Goal: Browse casually: Explore the website without a specific task or goal

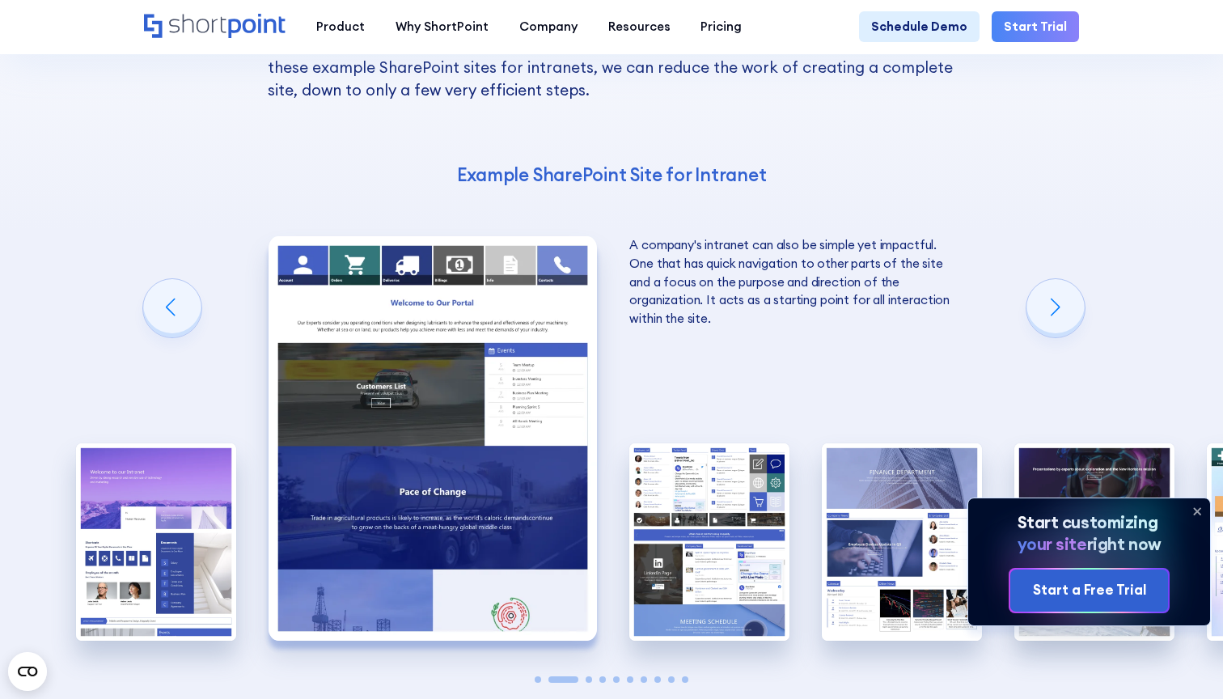
scroll to position [2157, 0]
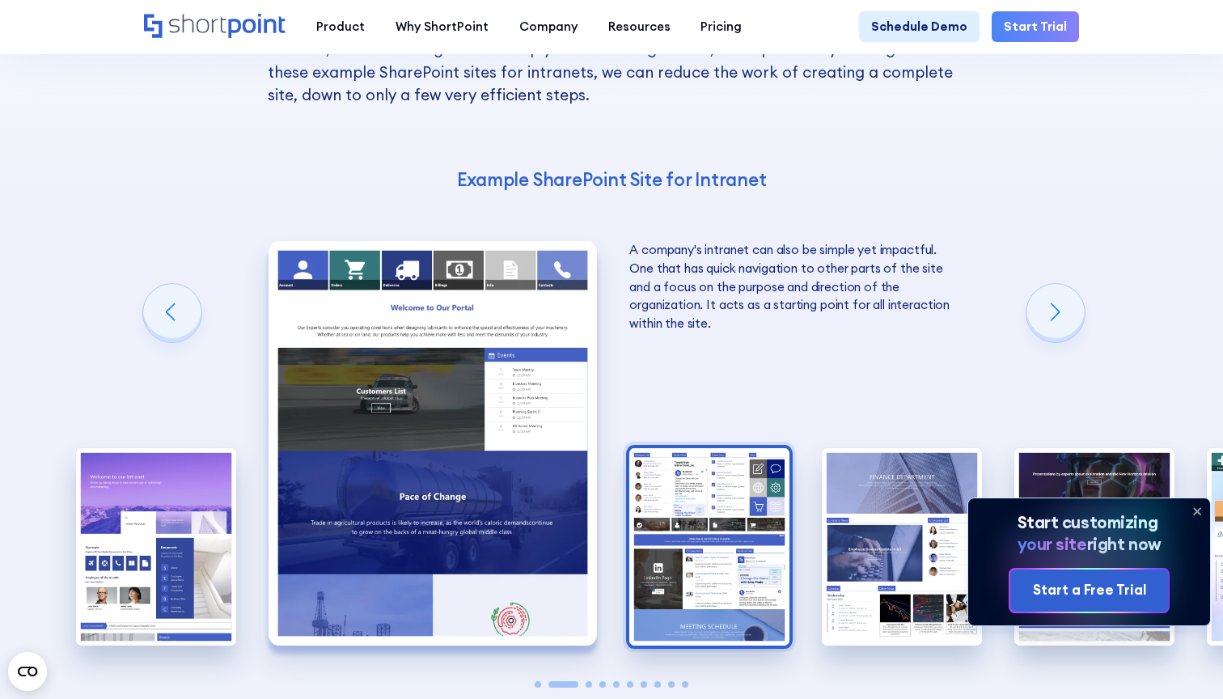
click at [713, 448] on img "3 / 10" at bounding box center [709, 546] width 160 height 197
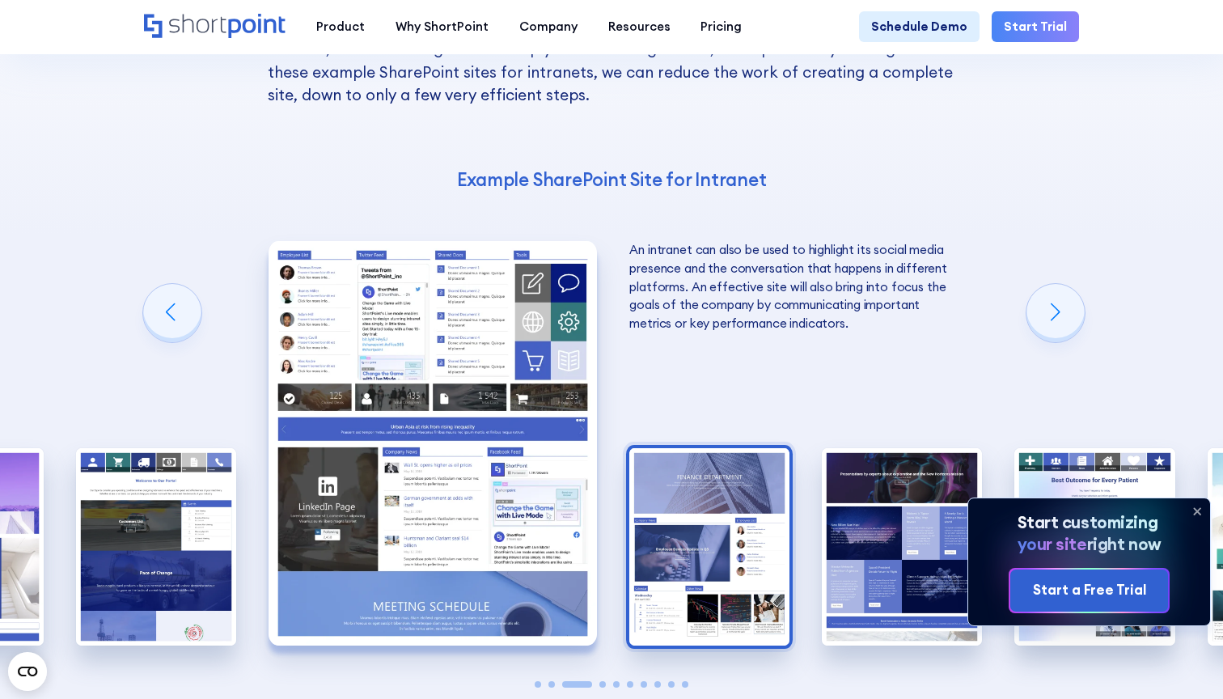
click at [714, 448] on img "4 / 10" at bounding box center [709, 546] width 160 height 197
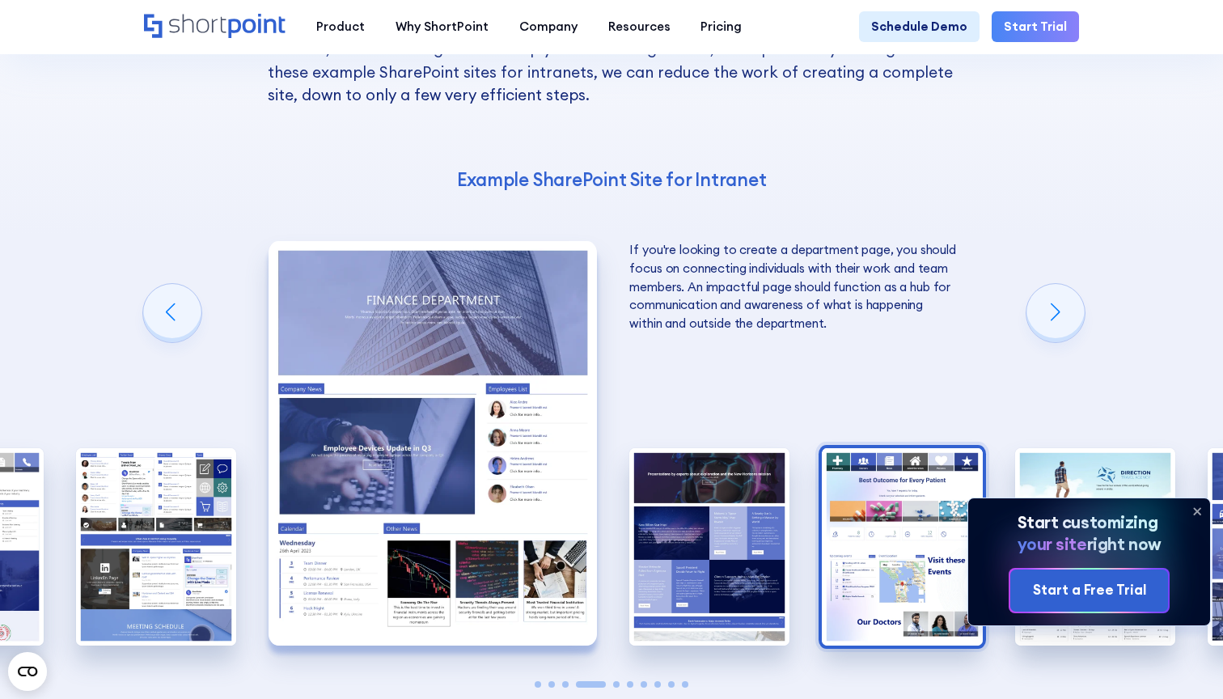
click at [896, 448] on img "6 / 10" at bounding box center [902, 546] width 160 height 197
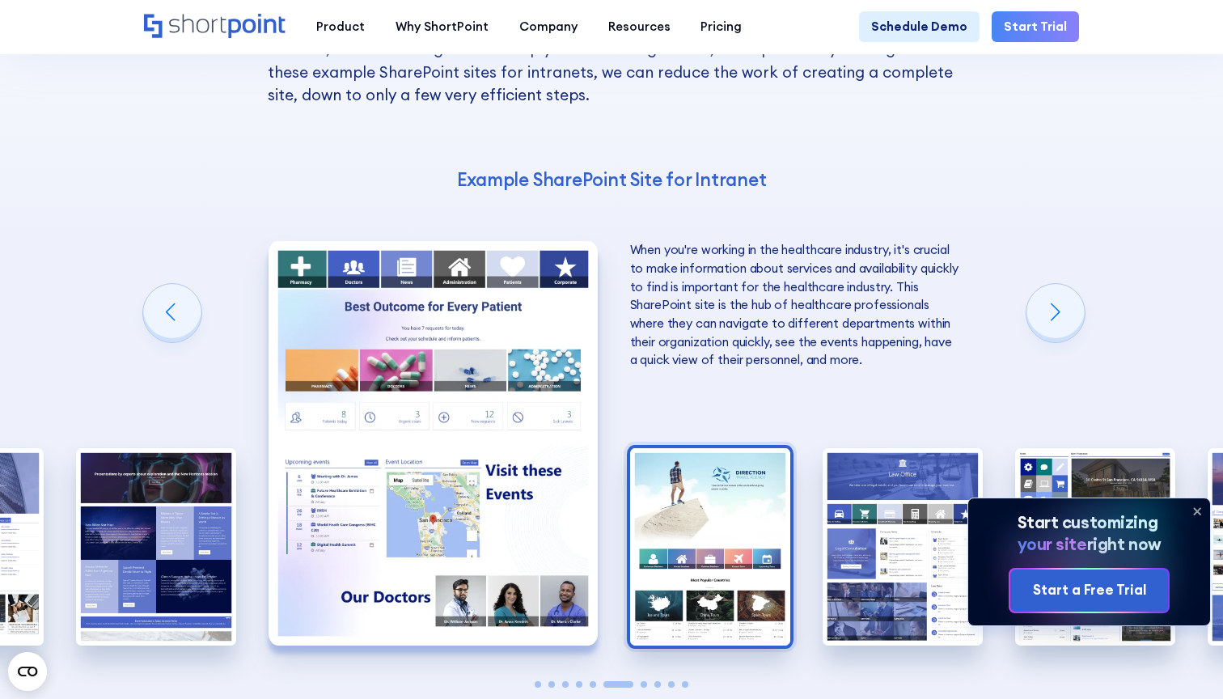
click at [725, 464] on img "7 / 10" at bounding box center [710, 546] width 160 height 197
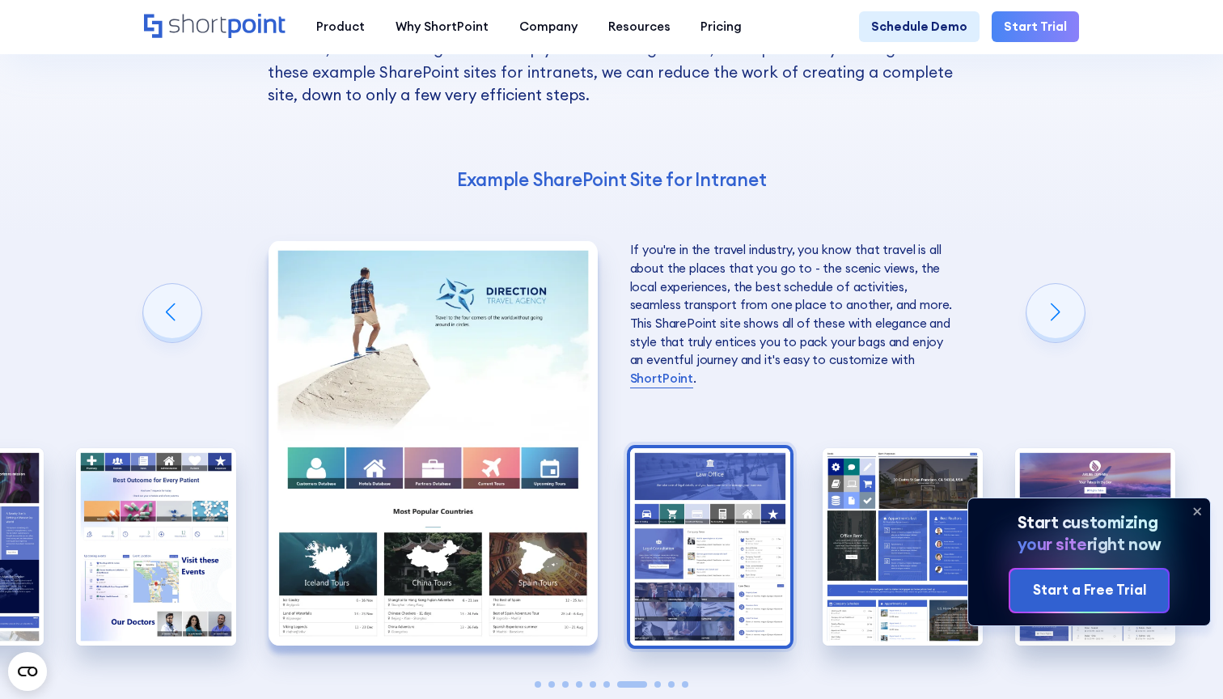
click at [734, 448] on img "8 / 10" at bounding box center [710, 546] width 160 height 197
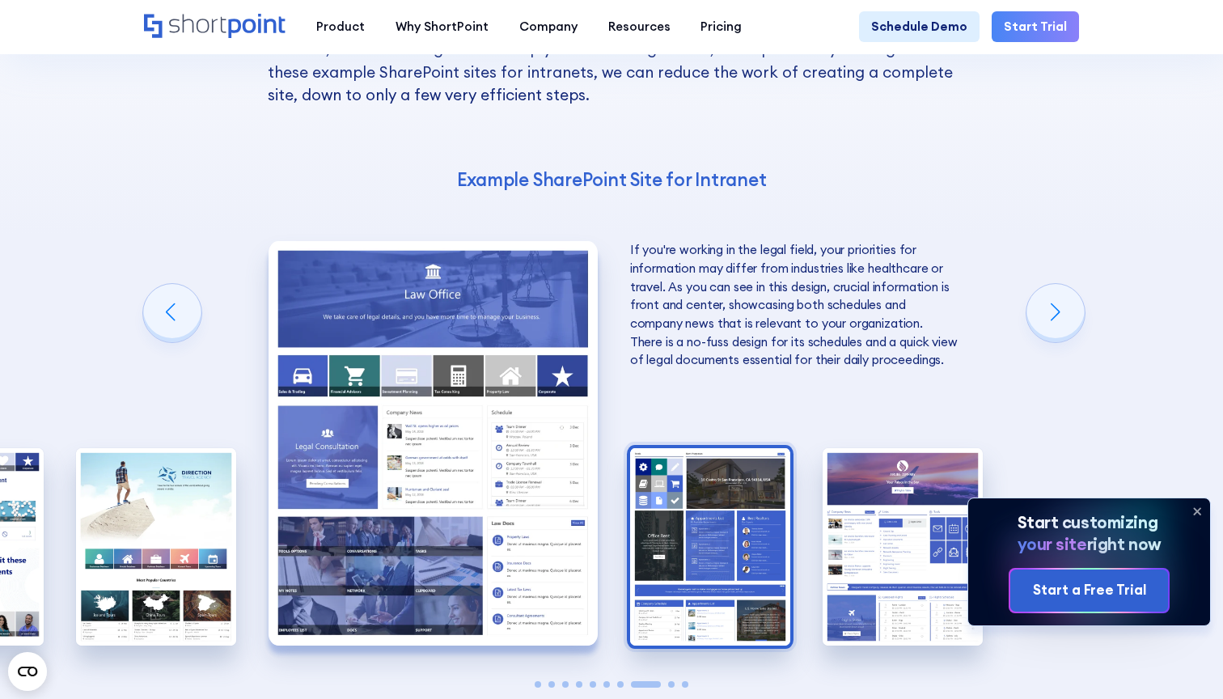
click at [724, 448] on img "9 / 10" at bounding box center [710, 546] width 160 height 197
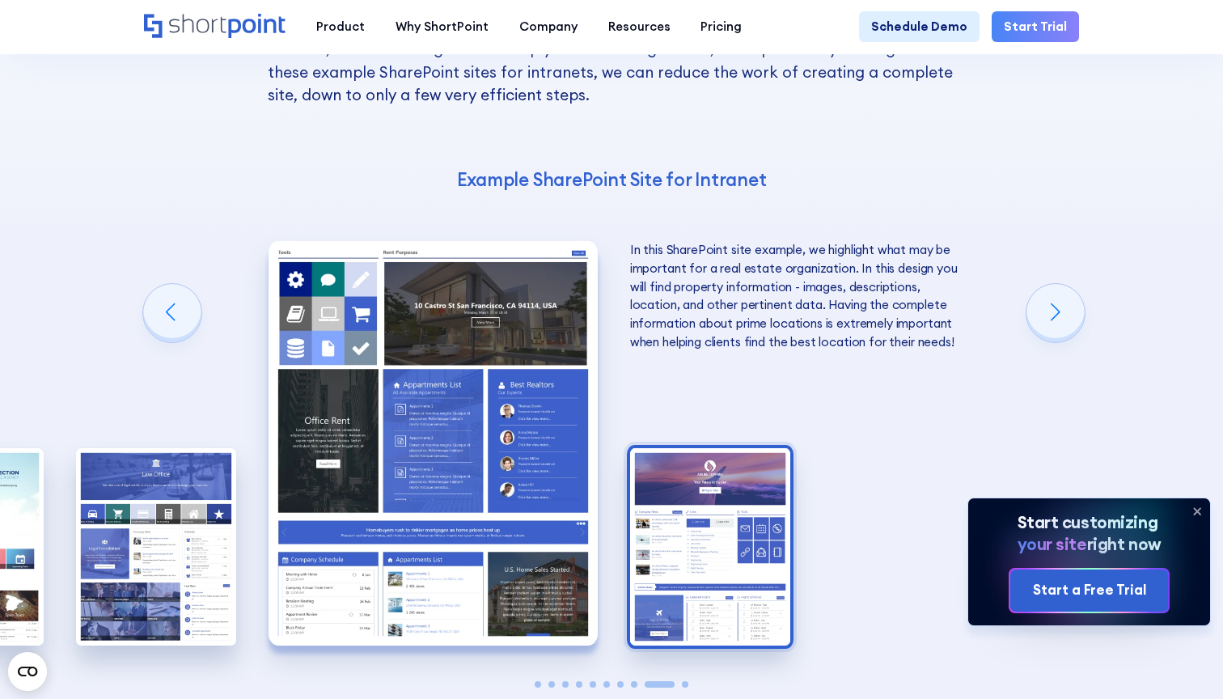
click at [700, 448] on img "10 / 10" at bounding box center [710, 546] width 160 height 197
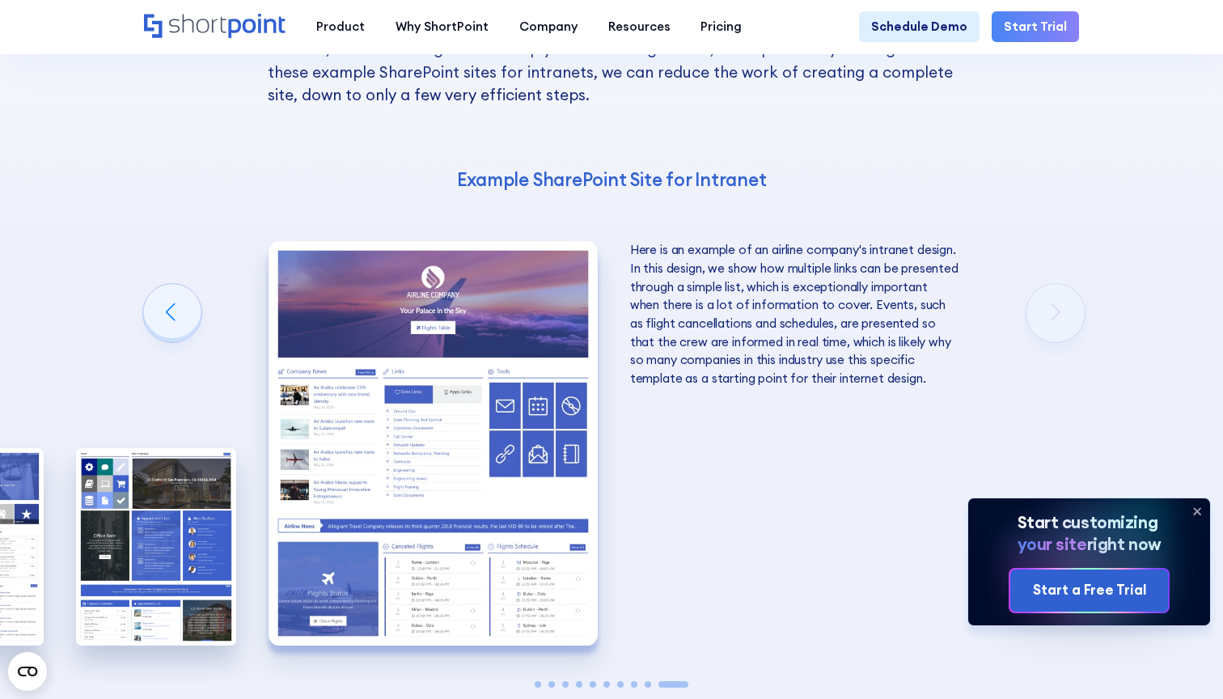
click at [404, 370] on img "10 / 10" at bounding box center [433, 443] width 328 height 404
click at [455, 297] on img "10 / 10" at bounding box center [433, 443] width 328 height 404
click at [477, 266] on img "10 / 10" at bounding box center [433, 443] width 328 height 404
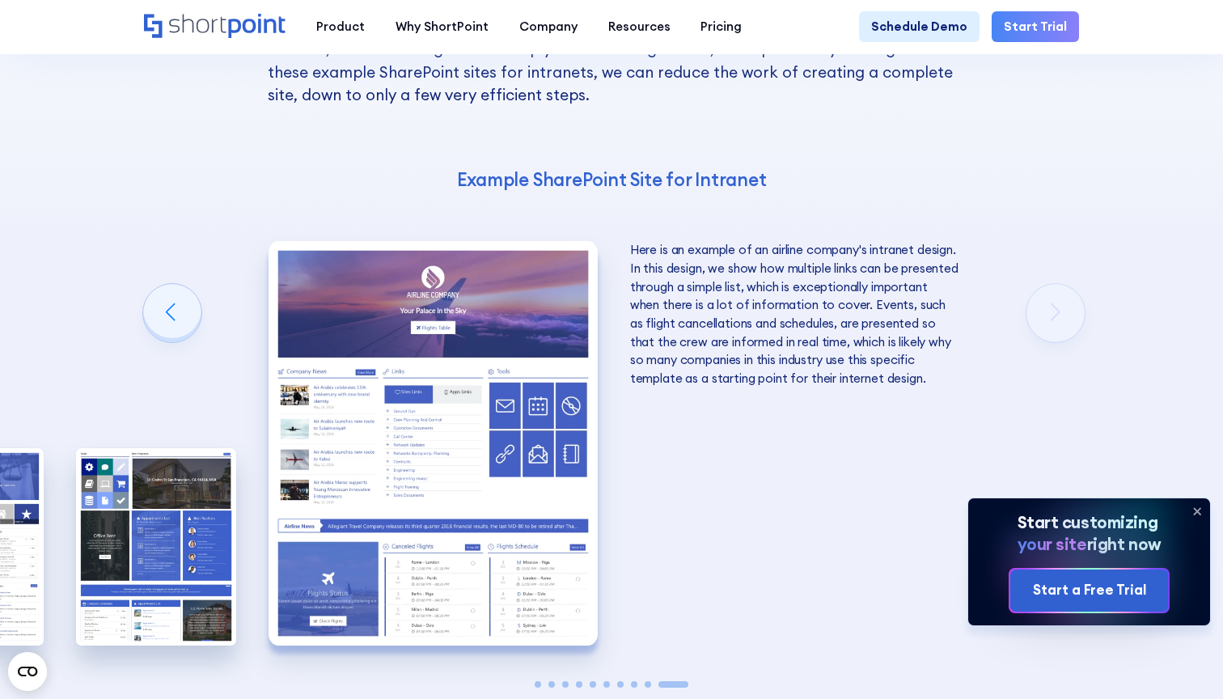
click at [477, 266] on img "10 / 10" at bounding box center [433, 443] width 328 height 404
click at [506, 300] on img "10 / 10" at bounding box center [433, 443] width 328 height 404
click at [159, 448] on img "9 / 10" at bounding box center [156, 546] width 160 height 197
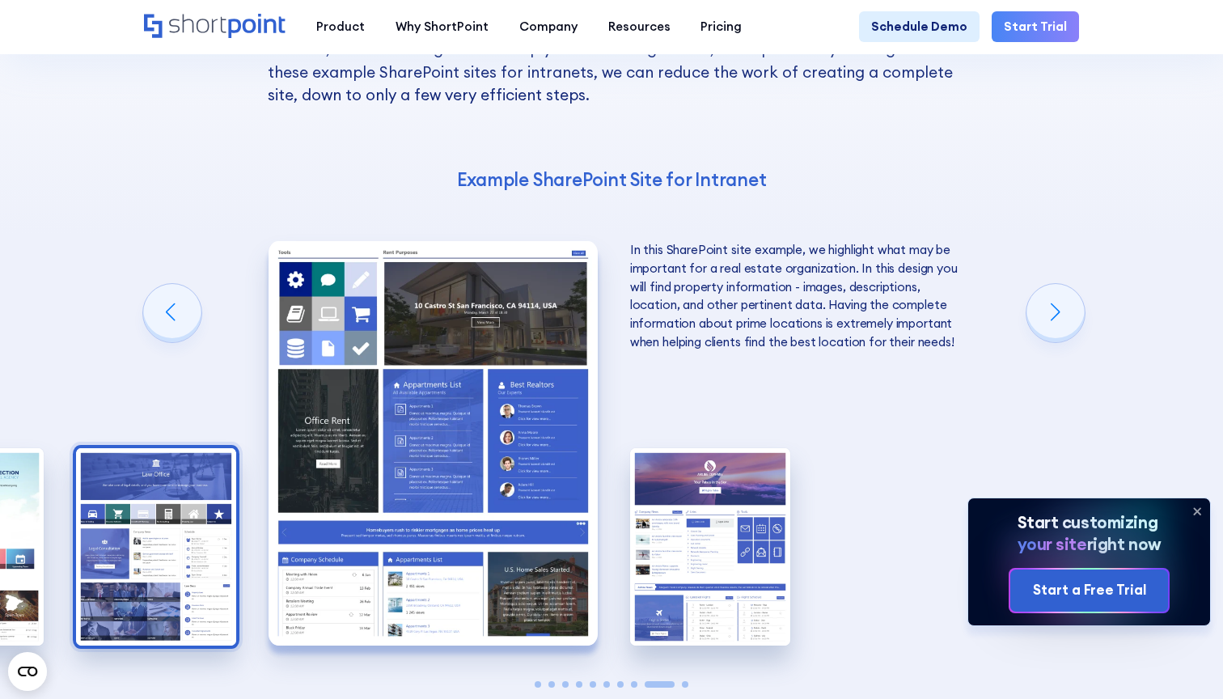
click at [110, 448] on img "8 / 10" at bounding box center [156, 546] width 160 height 197
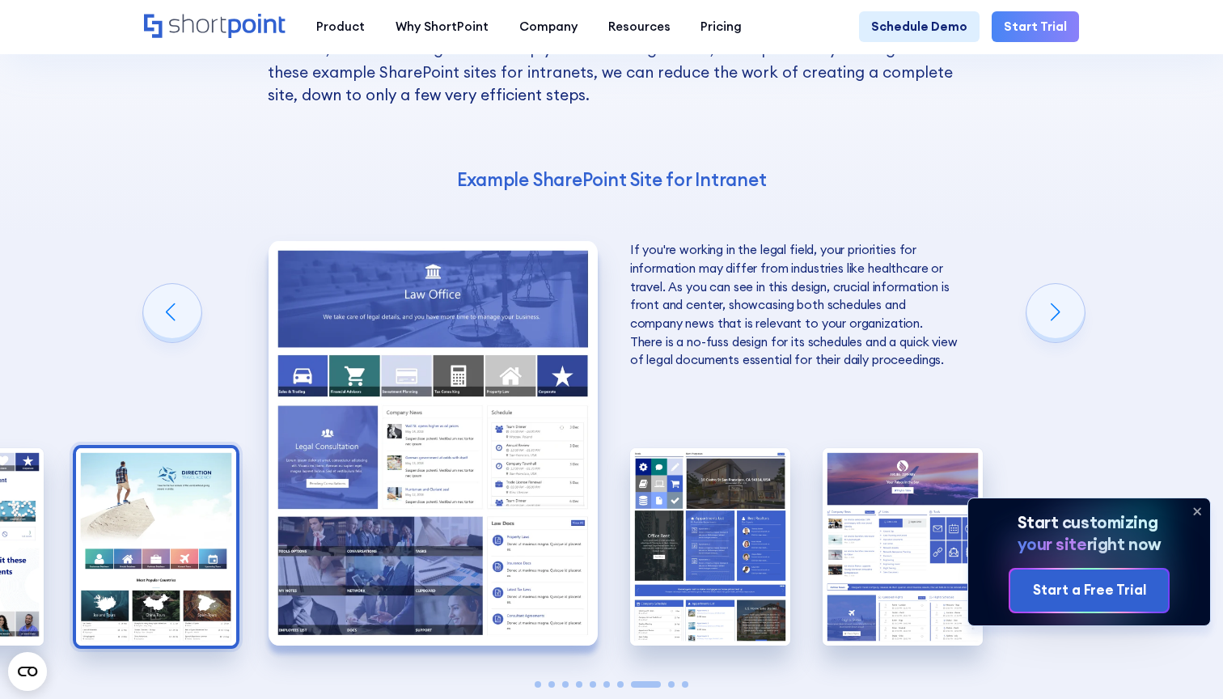
click at [163, 448] on img "7 / 10" at bounding box center [156, 546] width 160 height 197
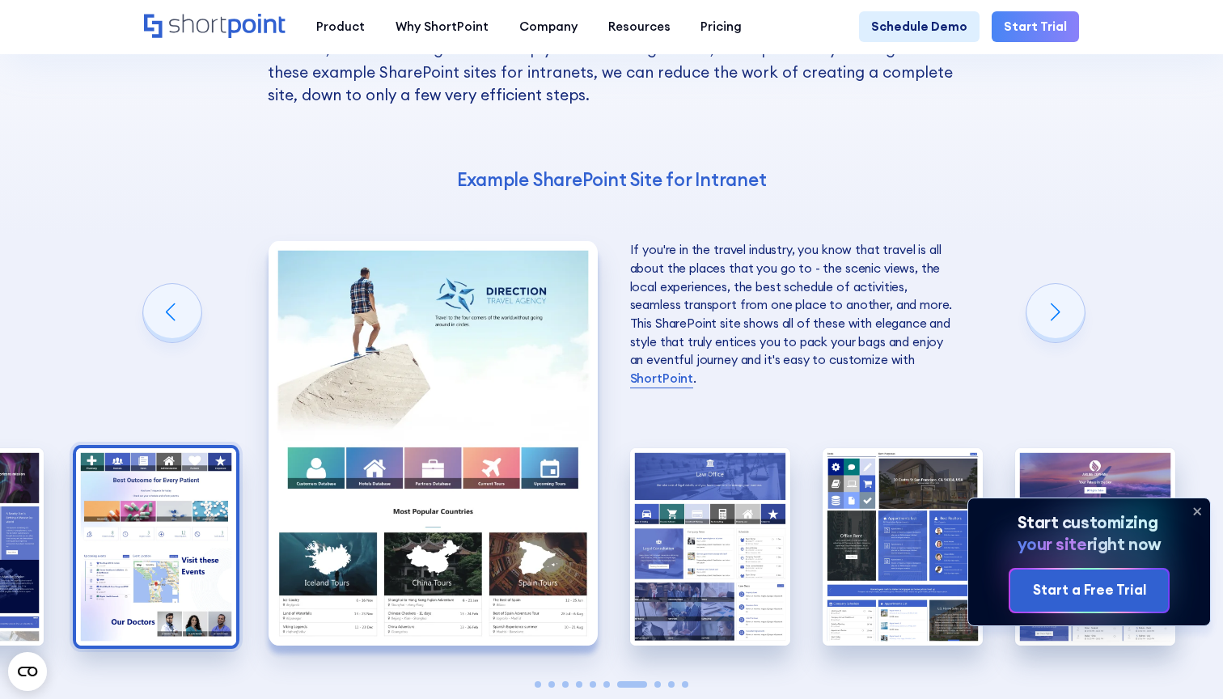
click at [171, 448] on img "6 / 10" at bounding box center [156, 546] width 160 height 197
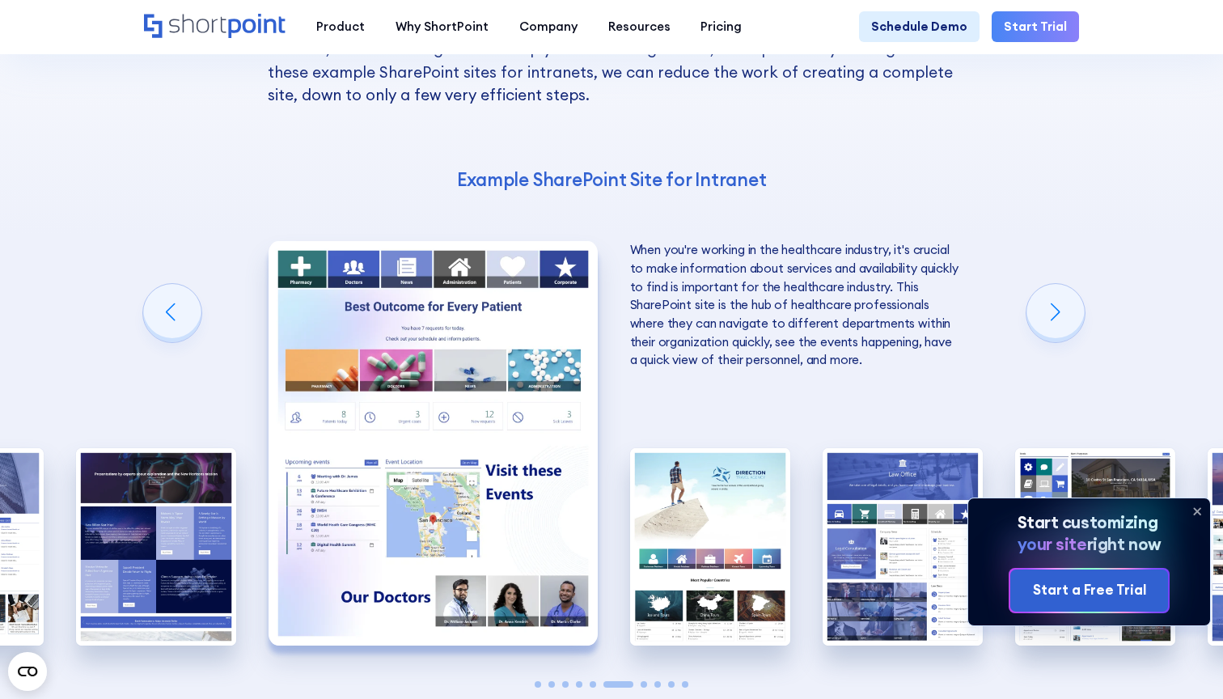
click at [171, 448] on img "5 / 10" at bounding box center [156, 546] width 160 height 197
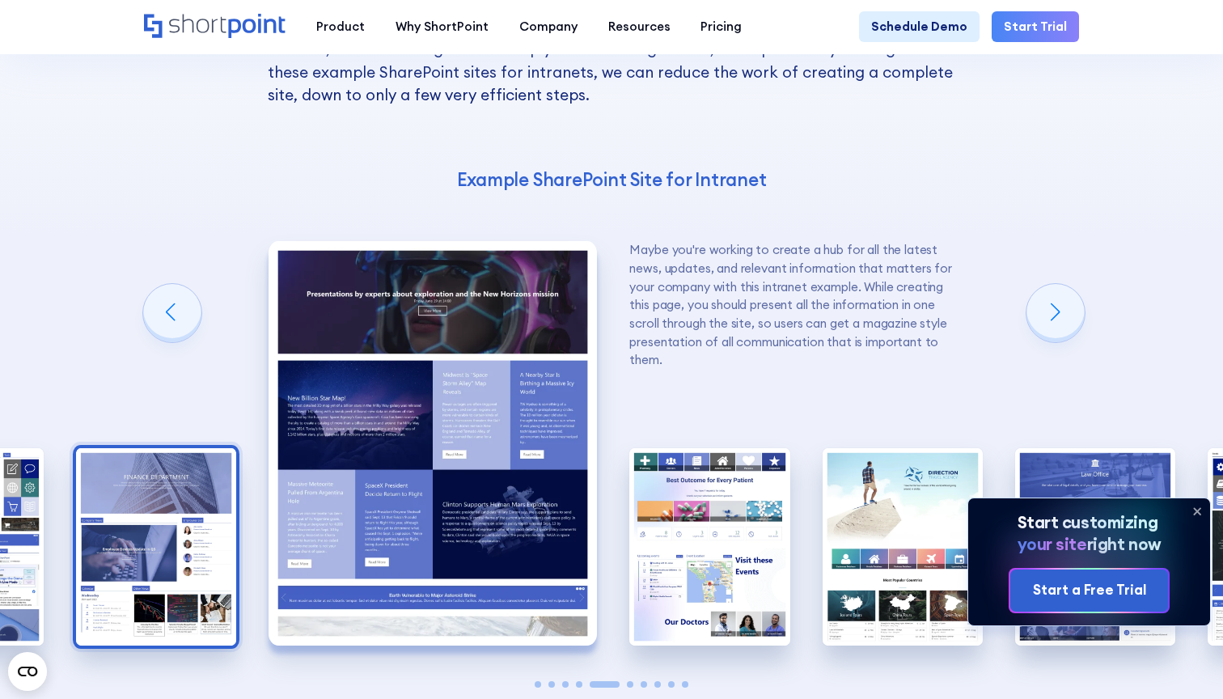
click at [146, 448] on img "4 / 10" at bounding box center [156, 546] width 160 height 197
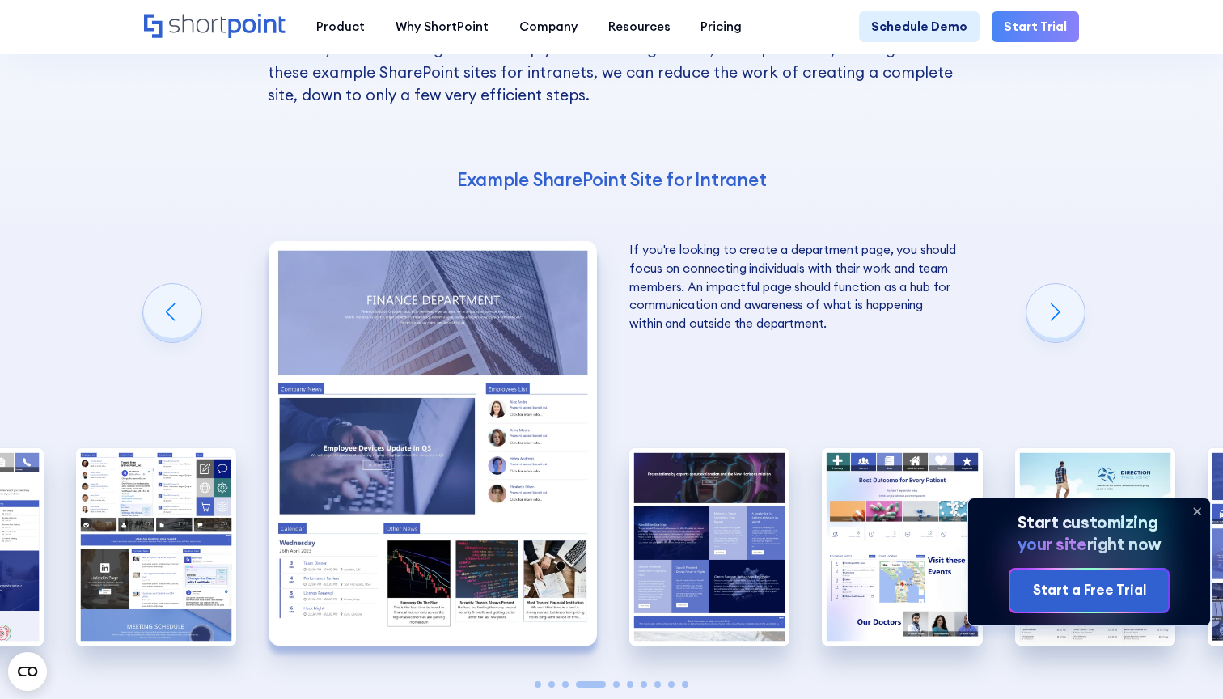
click at [146, 448] on img "3 / 10" at bounding box center [156, 546] width 160 height 197
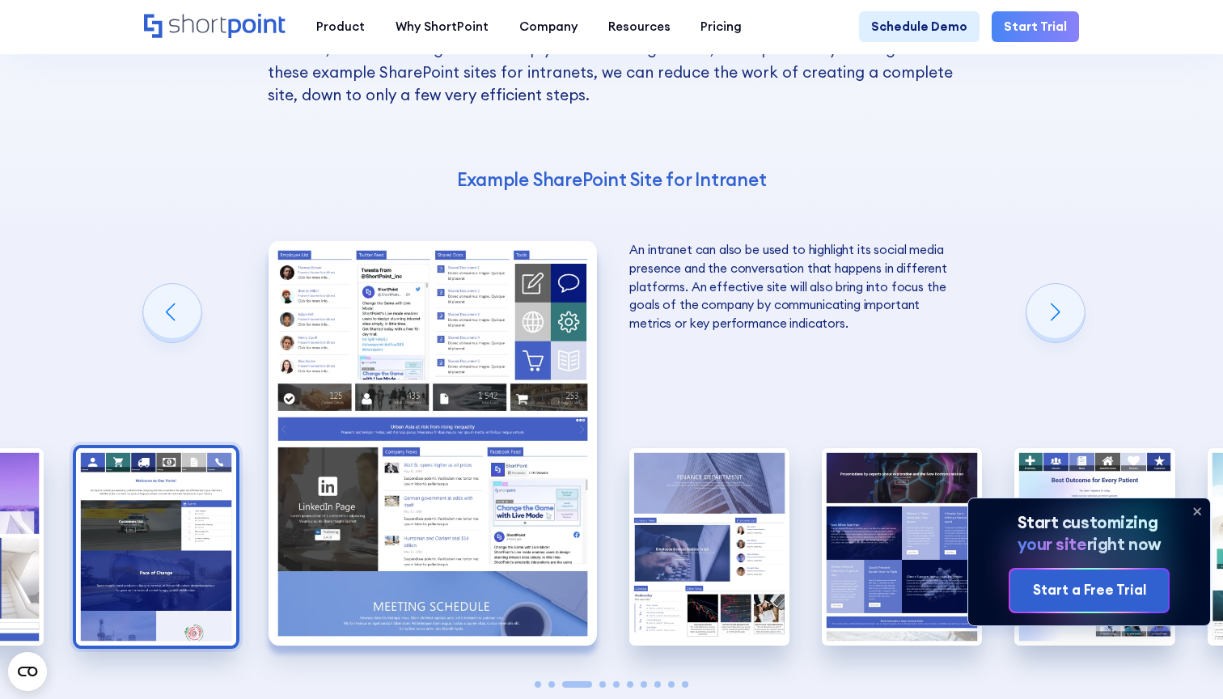
click at [160, 448] on img "2 / 10" at bounding box center [156, 546] width 160 height 197
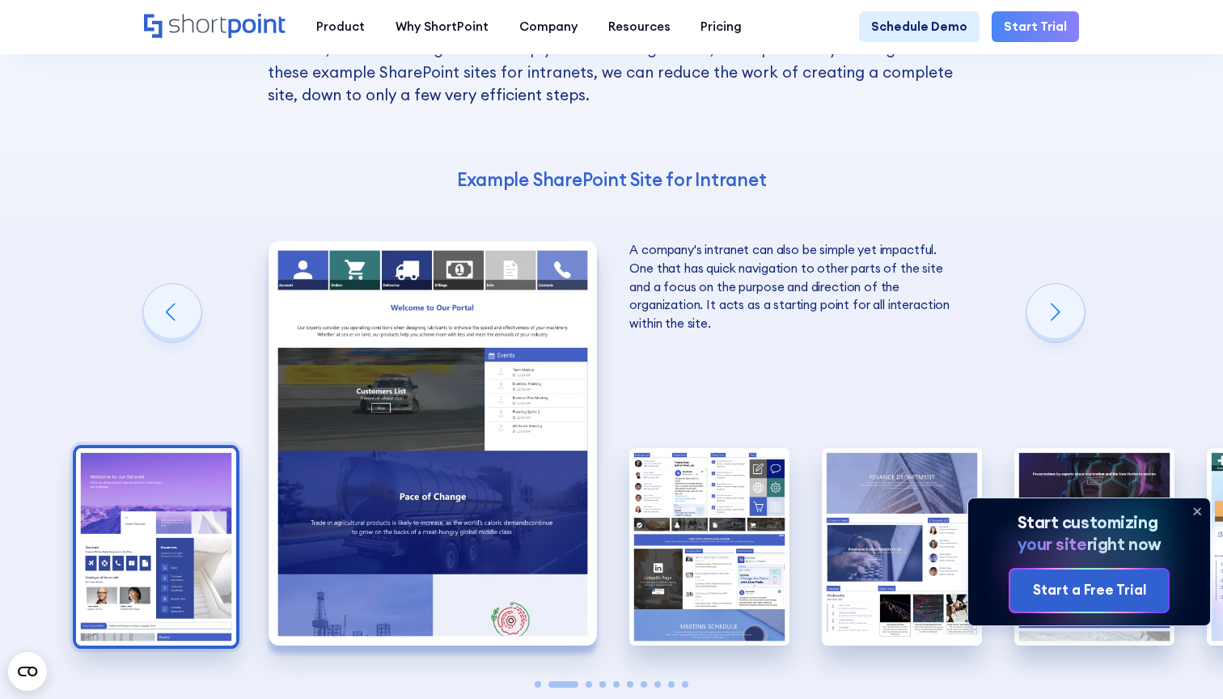
click at [120, 448] on img "1 / 10" at bounding box center [156, 546] width 160 height 197
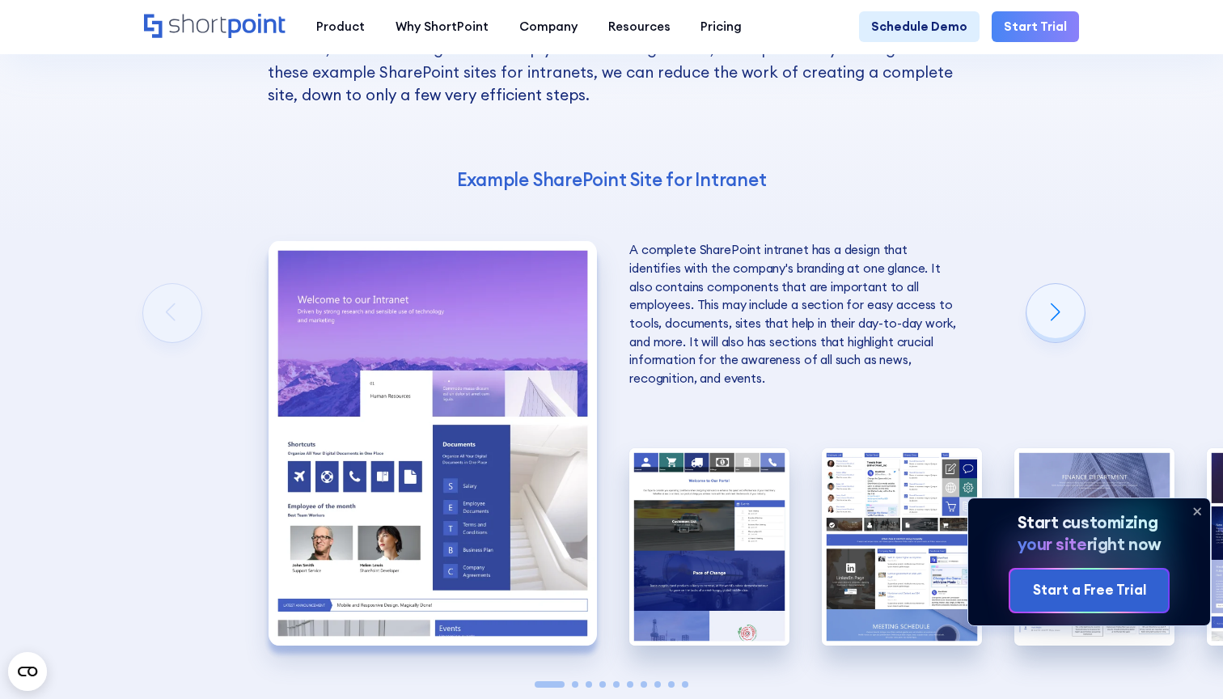
click at [381, 340] on img "1 / 10" at bounding box center [433, 443] width 328 height 404
click at [734, 448] on img "2 / 10" at bounding box center [709, 546] width 160 height 197
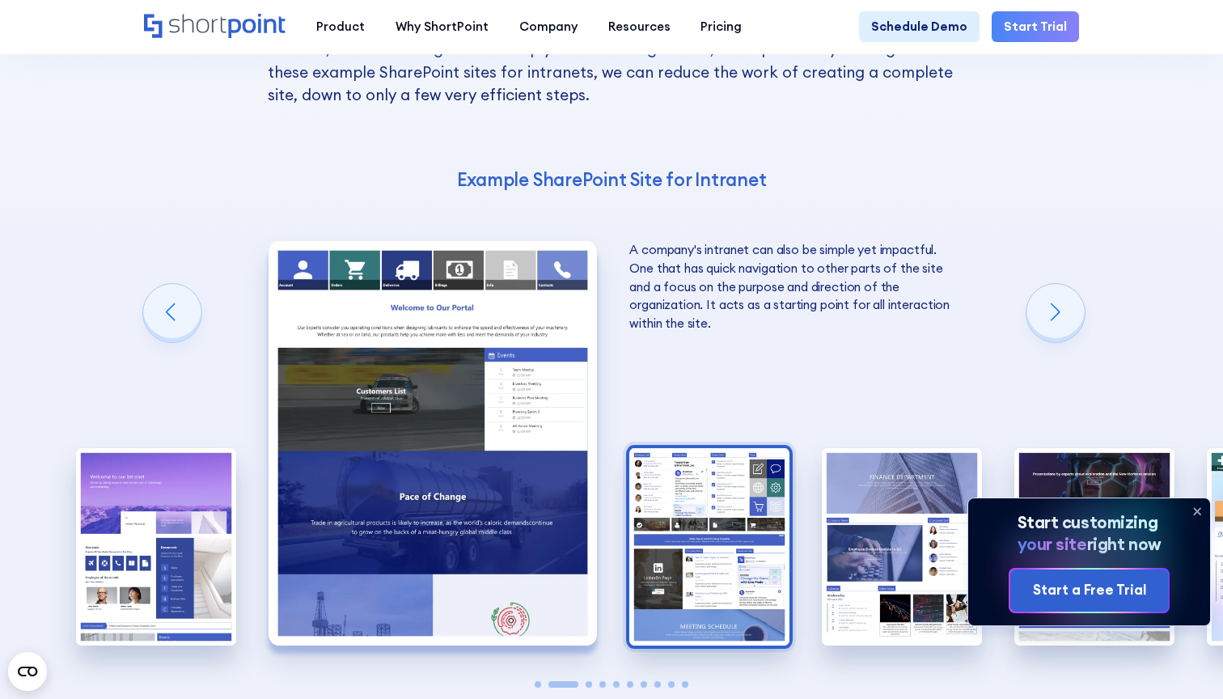
click at [695, 448] on img "3 / 10" at bounding box center [709, 546] width 160 height 197
